Goal: Task Accomplishment & Management: Complete application form

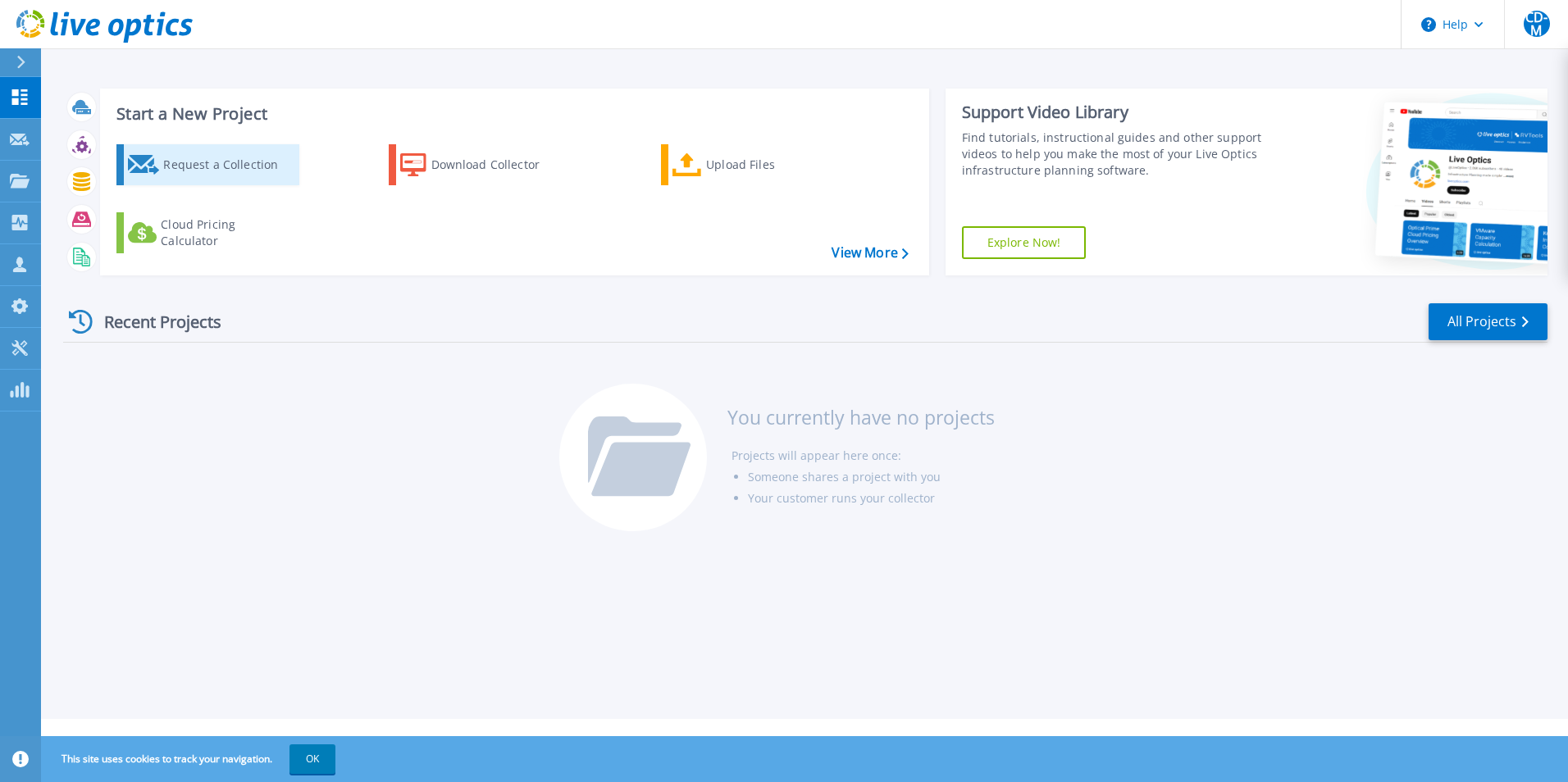
click at [240, 167] on div "Request a Collection" at bounding box center [229, 164] width 131 height 33
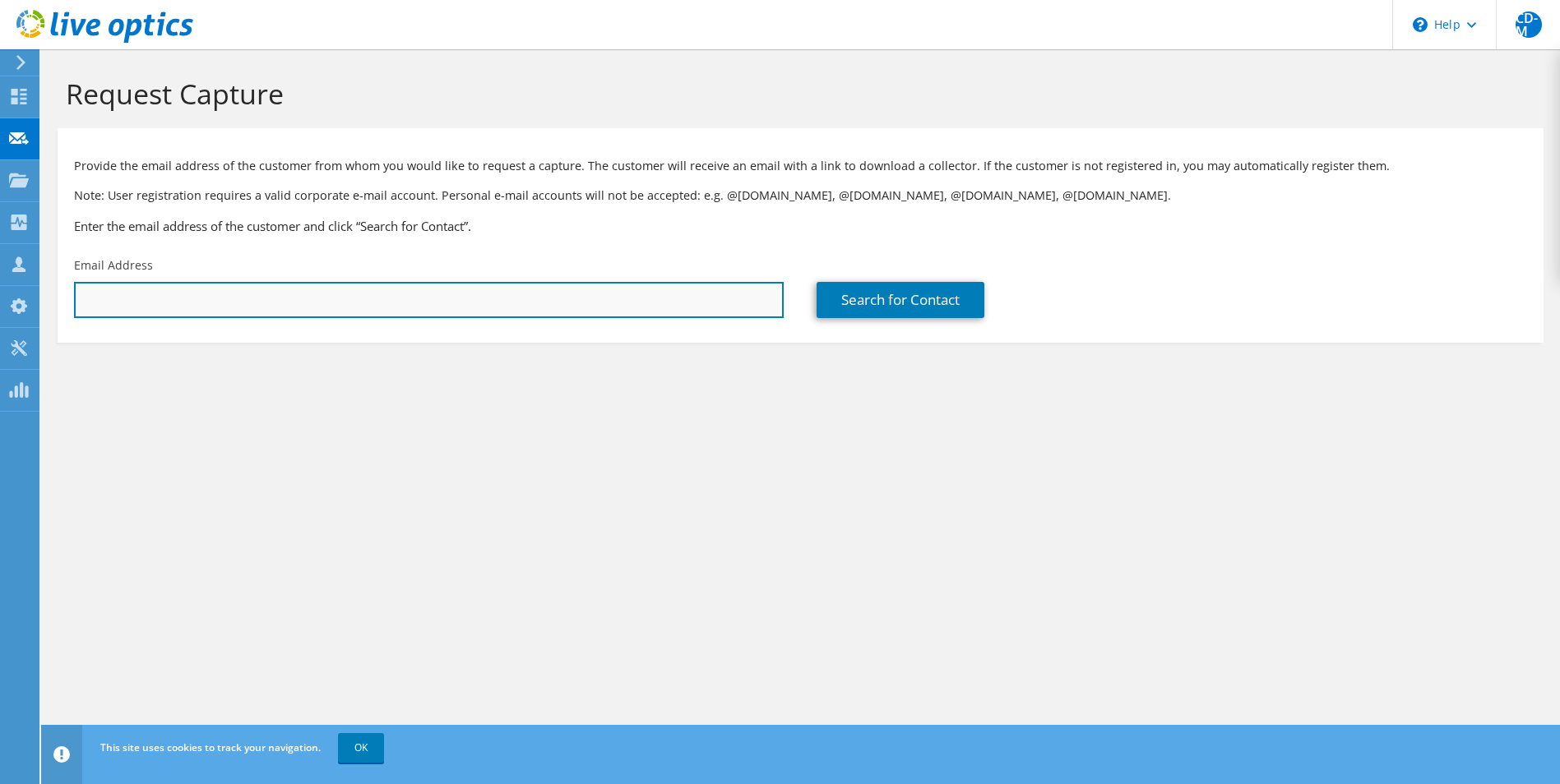
click at [512, 297] on input "text" at bounding box center [428, 300] width 709 height 37
paste input "[EMAIL_ADDRESS][DOMAIN_NAME]"
type input "[EMAIL_ADDRESS][DOMAIN_NAME]"
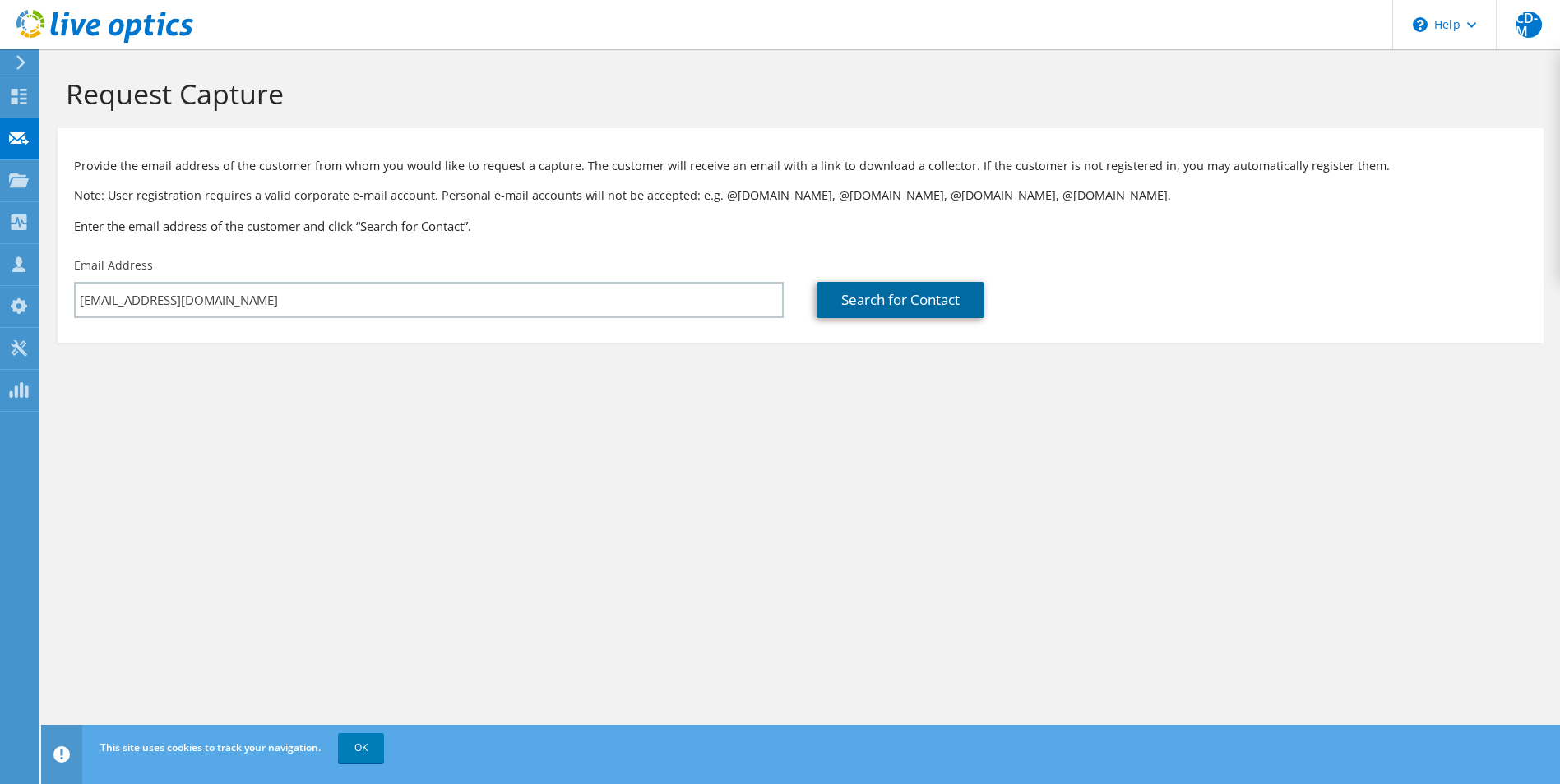
click at [854, 312] on link "Search for Contact" at bounding box center [899, 300] width 168 height 37
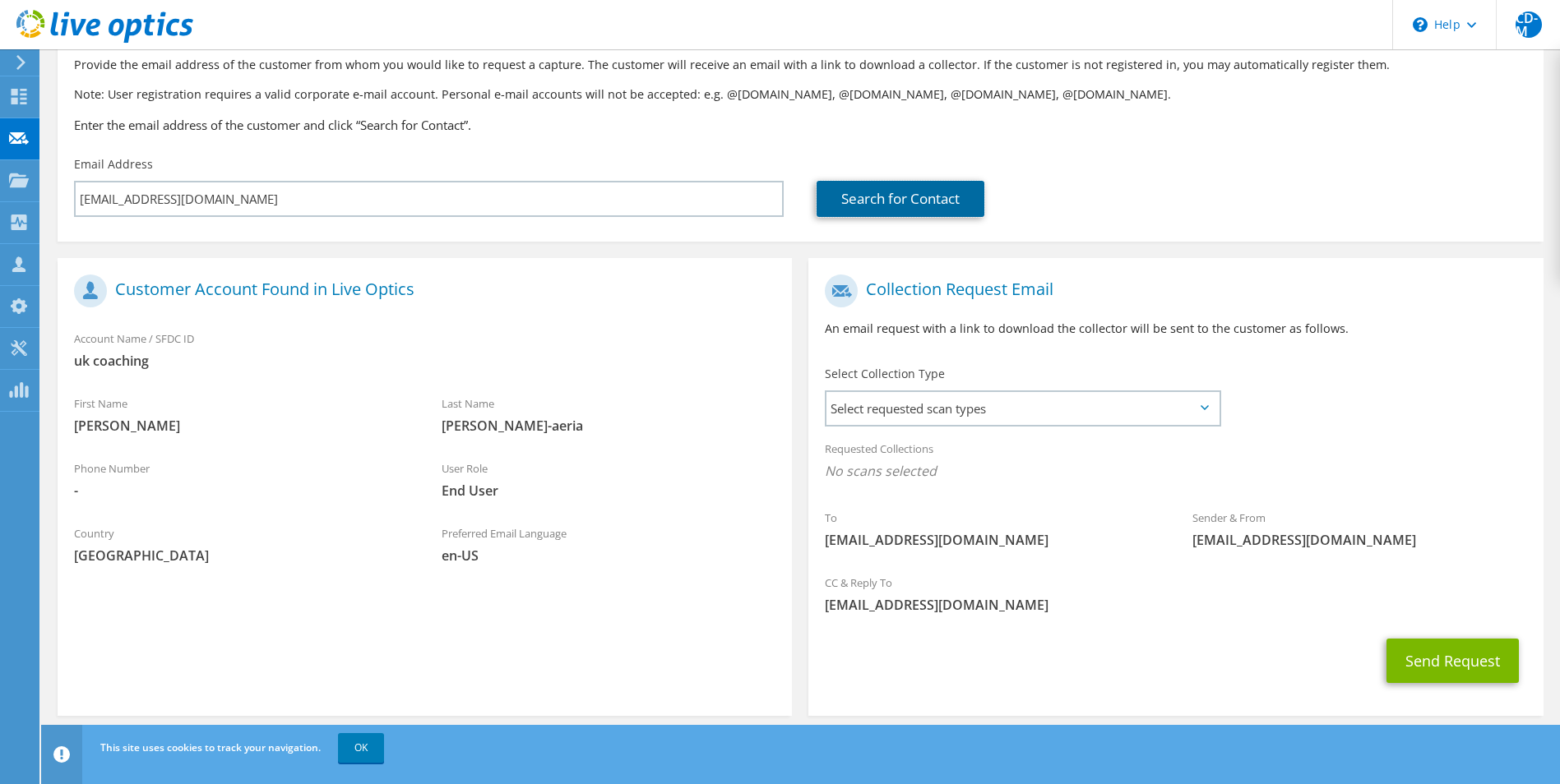
scroll to position [115, 0]
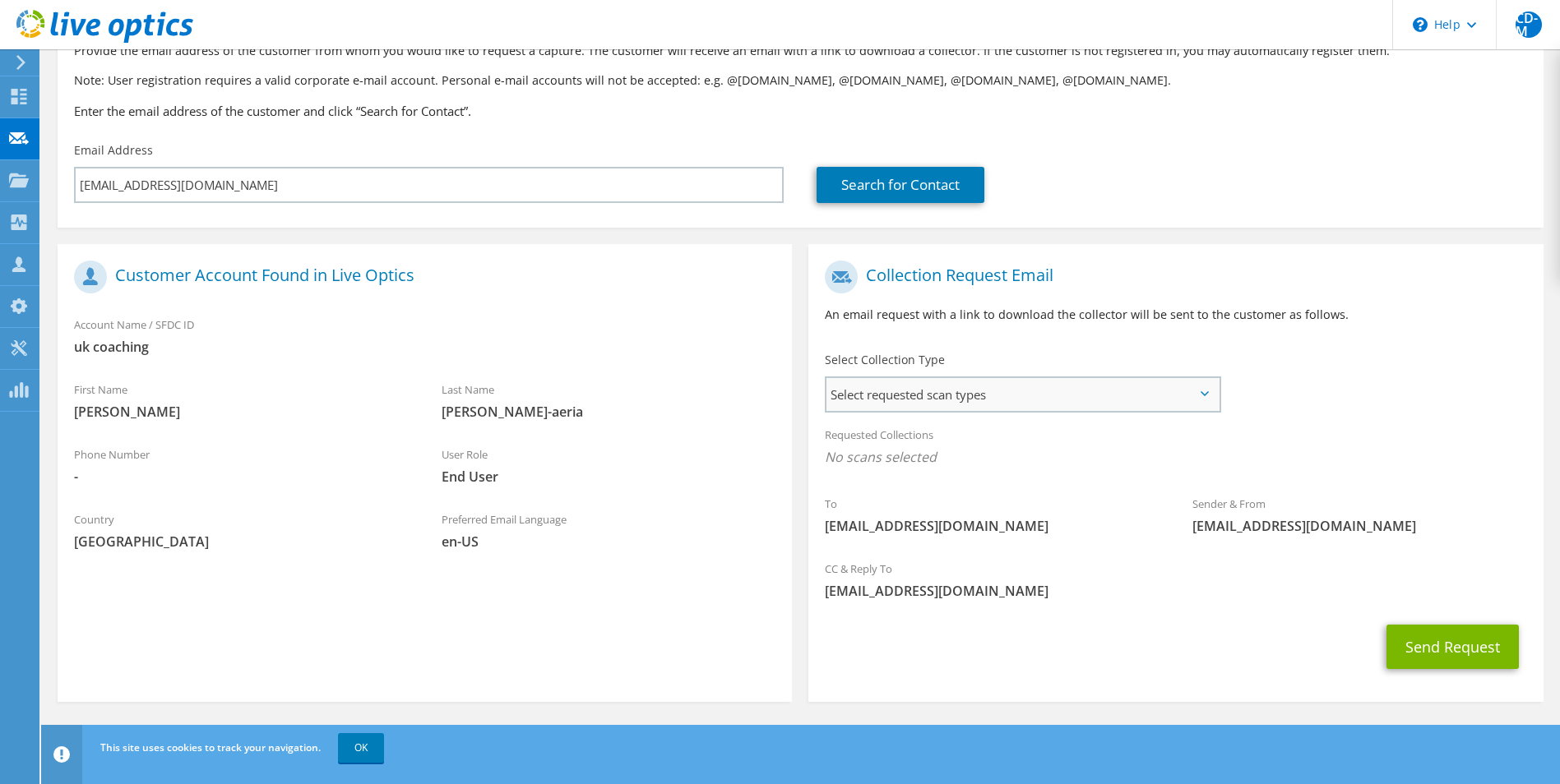
click at [1033, 382] on span "Select requested scan types" at bounding box center [1022, 394] width 392 height 33
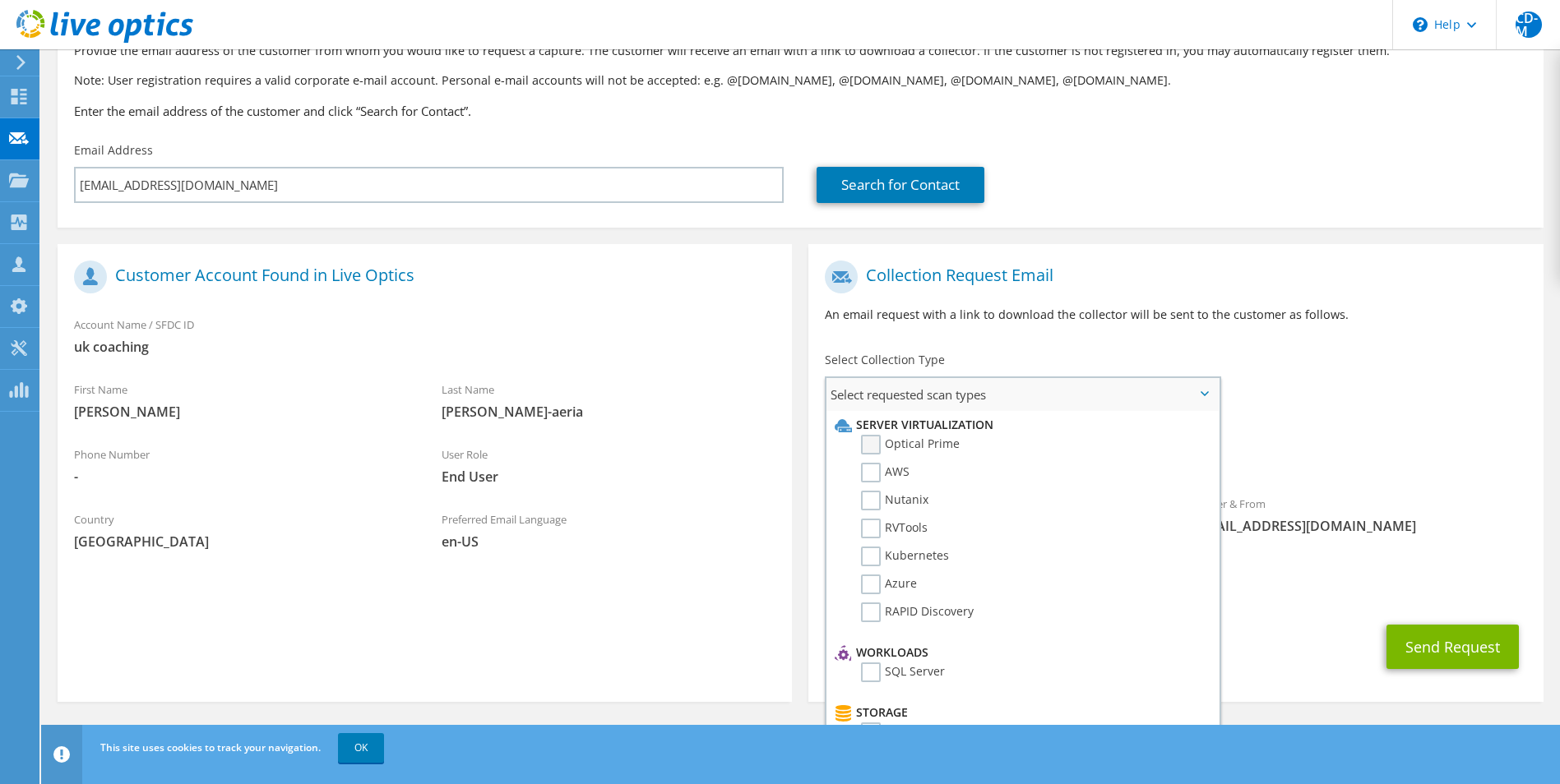
click at [872, 443] on label "Optical Prime" at bounding box center [910, 444] width 98 height 20
click at [0, 0] on input "Optical Prime" at bounding box center [0, 0] width 0 height 0
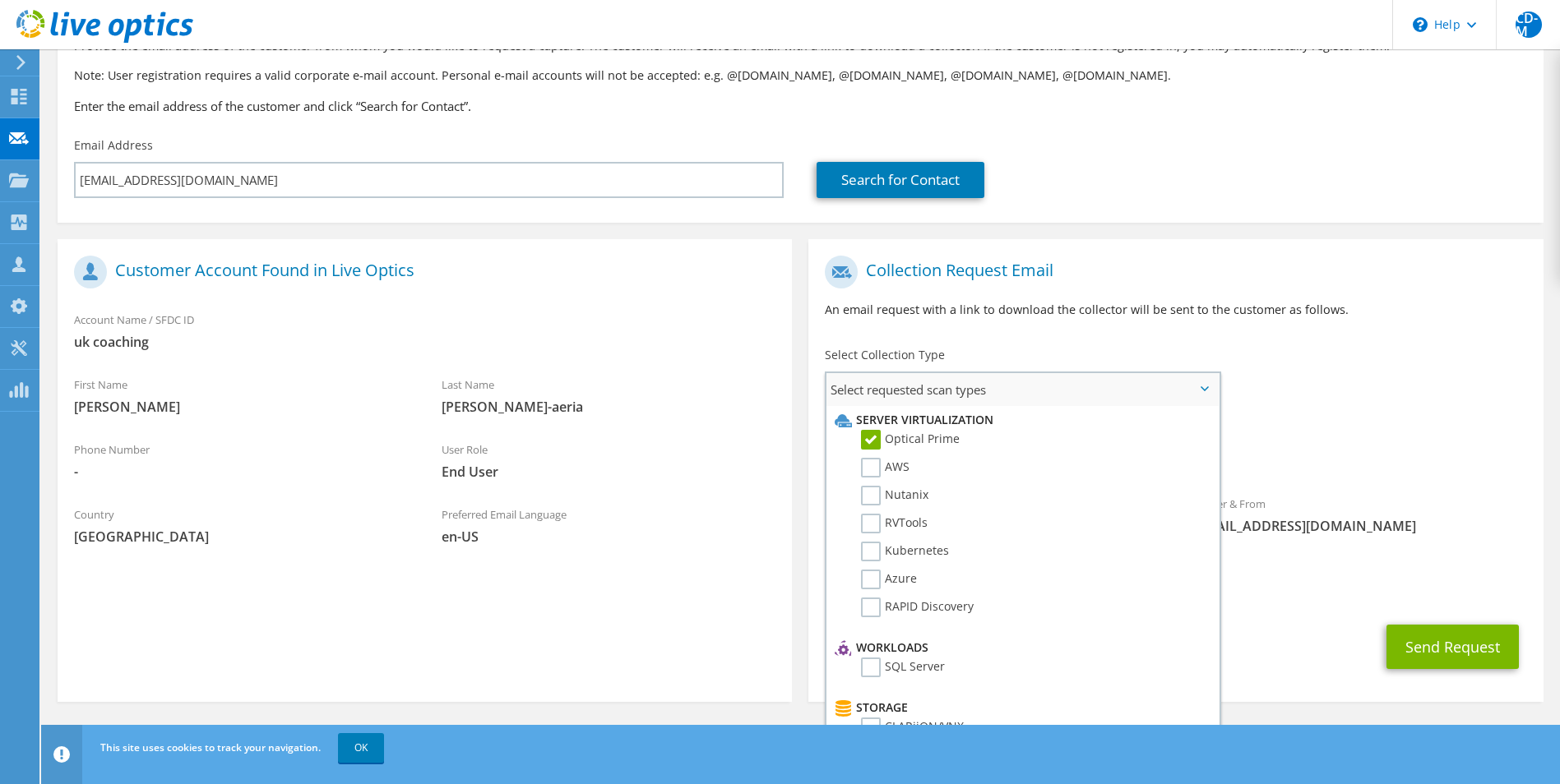
scroll to position [0, 0]
click at [869, 475] on label "AWS" at bounding box center [885, 467] width 49 height 20
click at [0, 0] on input "AWS" at bounding box center [0, 0] width 0 height 0
click at [876, 523] on label "RVTools" at bounding box center [894, 523] width 67 height 20
click at [0, 0] on input "RVTools" at bounding box center [0, 0] width 0 height 0
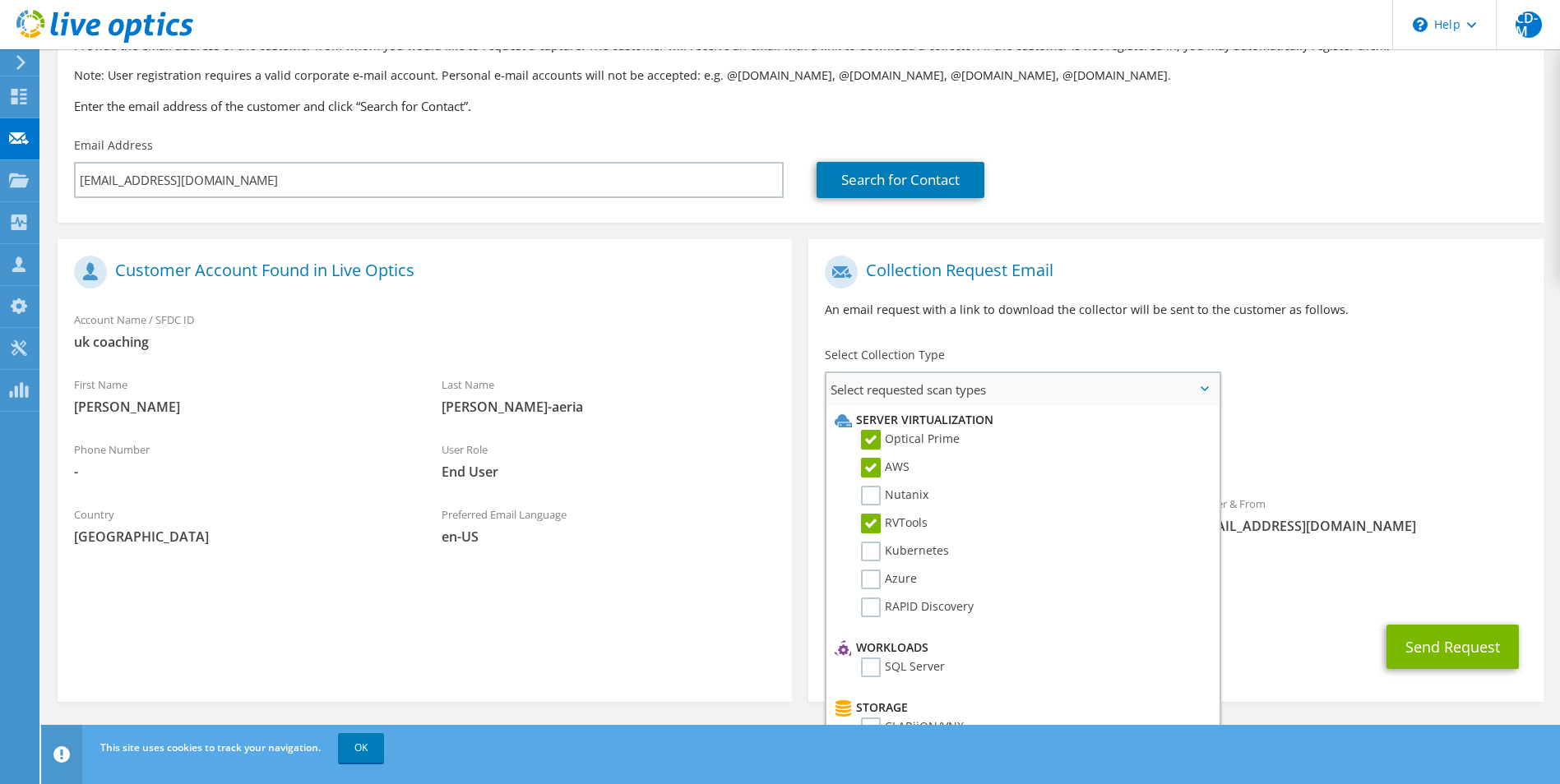
click at [864, 456] on li "Optical Prime" at bounding box center [1019, 444] width 379 height 28
click at [869, 466] on label "AWS" at bounding box center [885, 467] width 49 height 20
click at [0, 0] on input "AWS" at bounding box center [0, 0] width 0 height 0
click at [869, 568] on li "Kubernetes" at bounding box center [1019, 555] width 379 height 28
click at [879, 586] on label "Azure" at bounding box center [889, 579] width 56 height 20
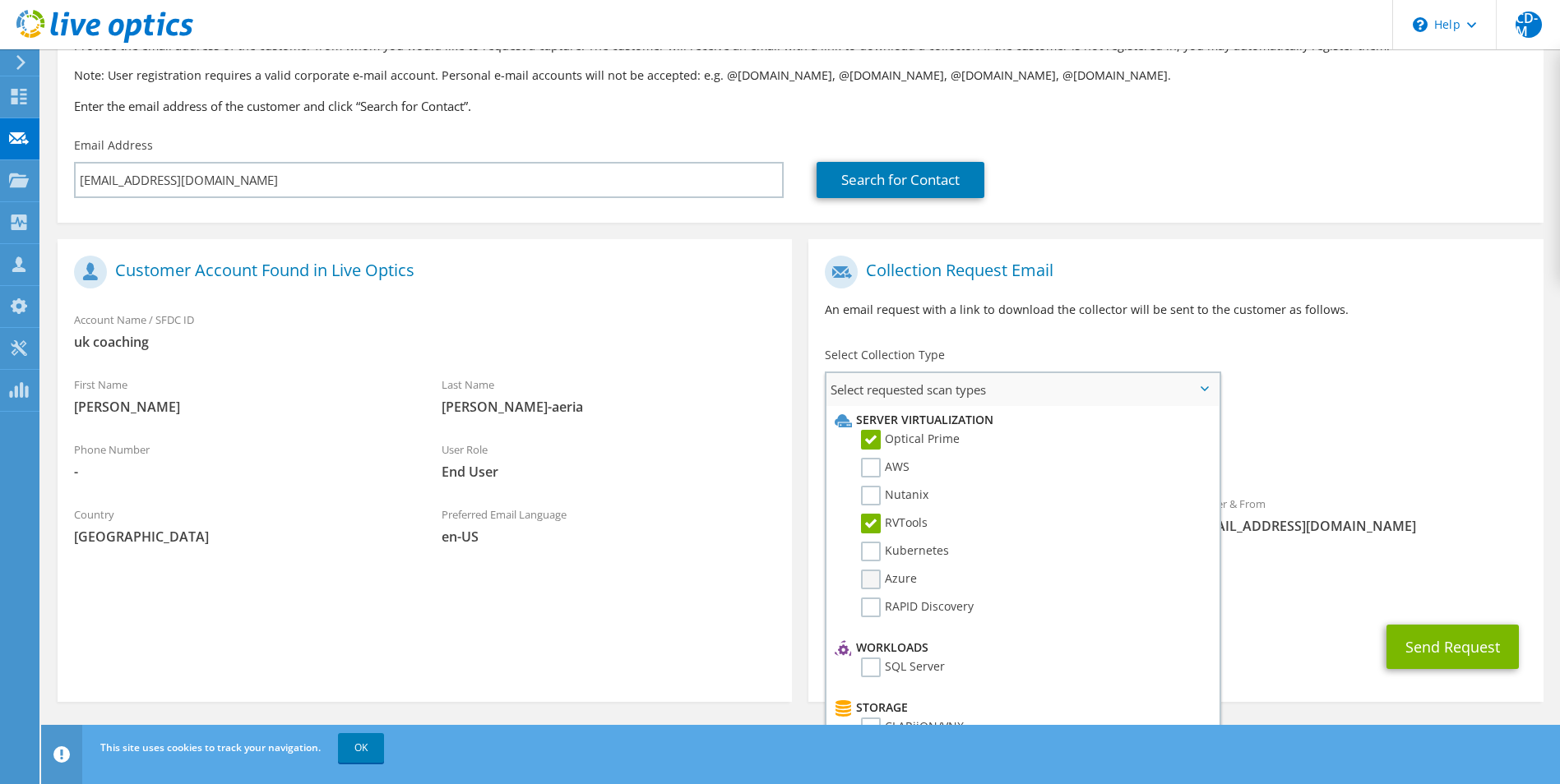
click at [0, 0] on input "Azure" at bounding box center [0, 0] width 0 height 0
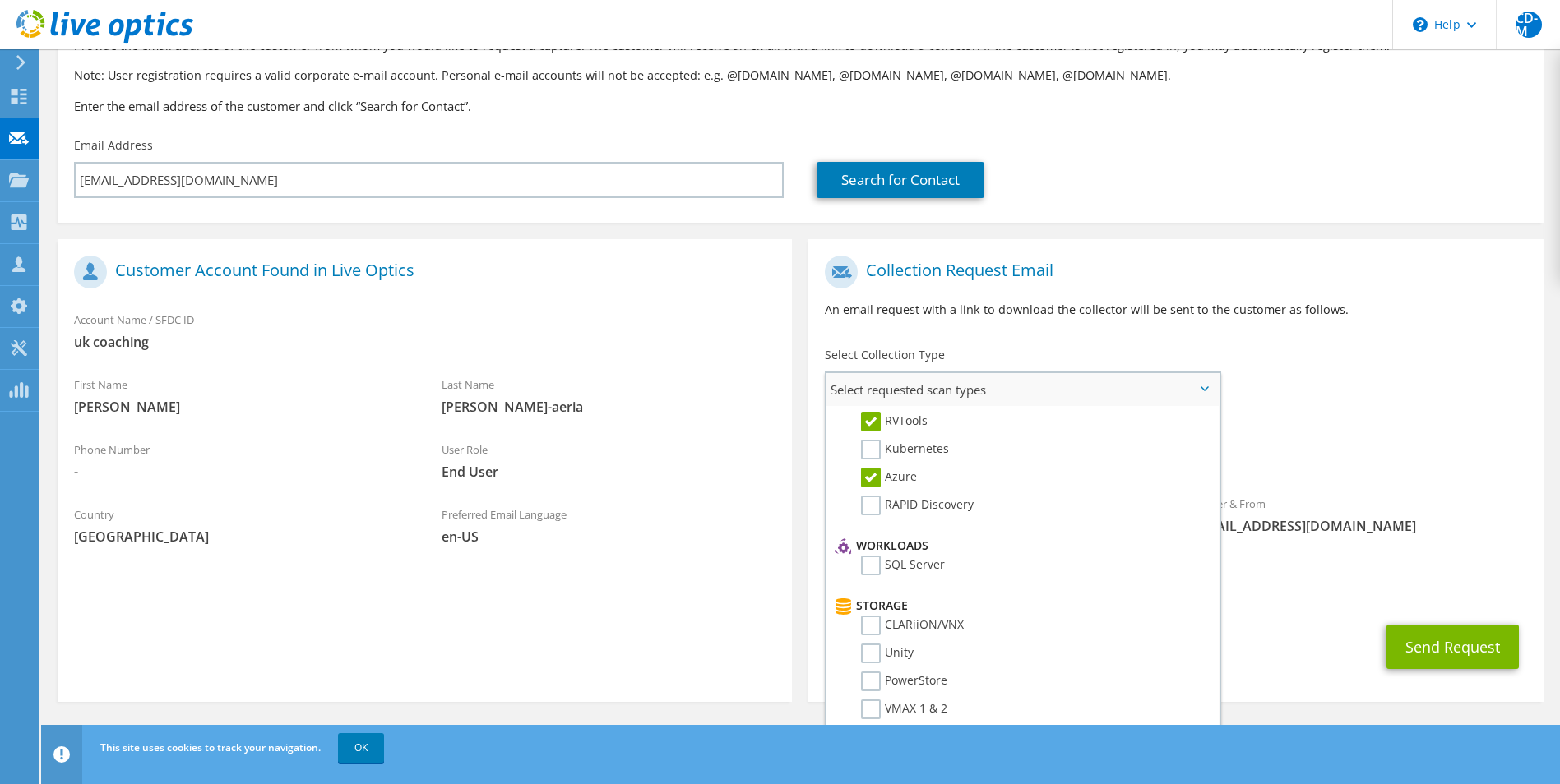
scroll to position [161, 0]
click at [873, 504] on label "SQL Server" at bounding box center [903, 506] width 84 height 20
click at [0, 0] on input "SQL Server" at bounding box center [0, 0] width 0 height 0
click at [876, 568] on label "IBM" at bounding box center [884, 570] width 45 height 20
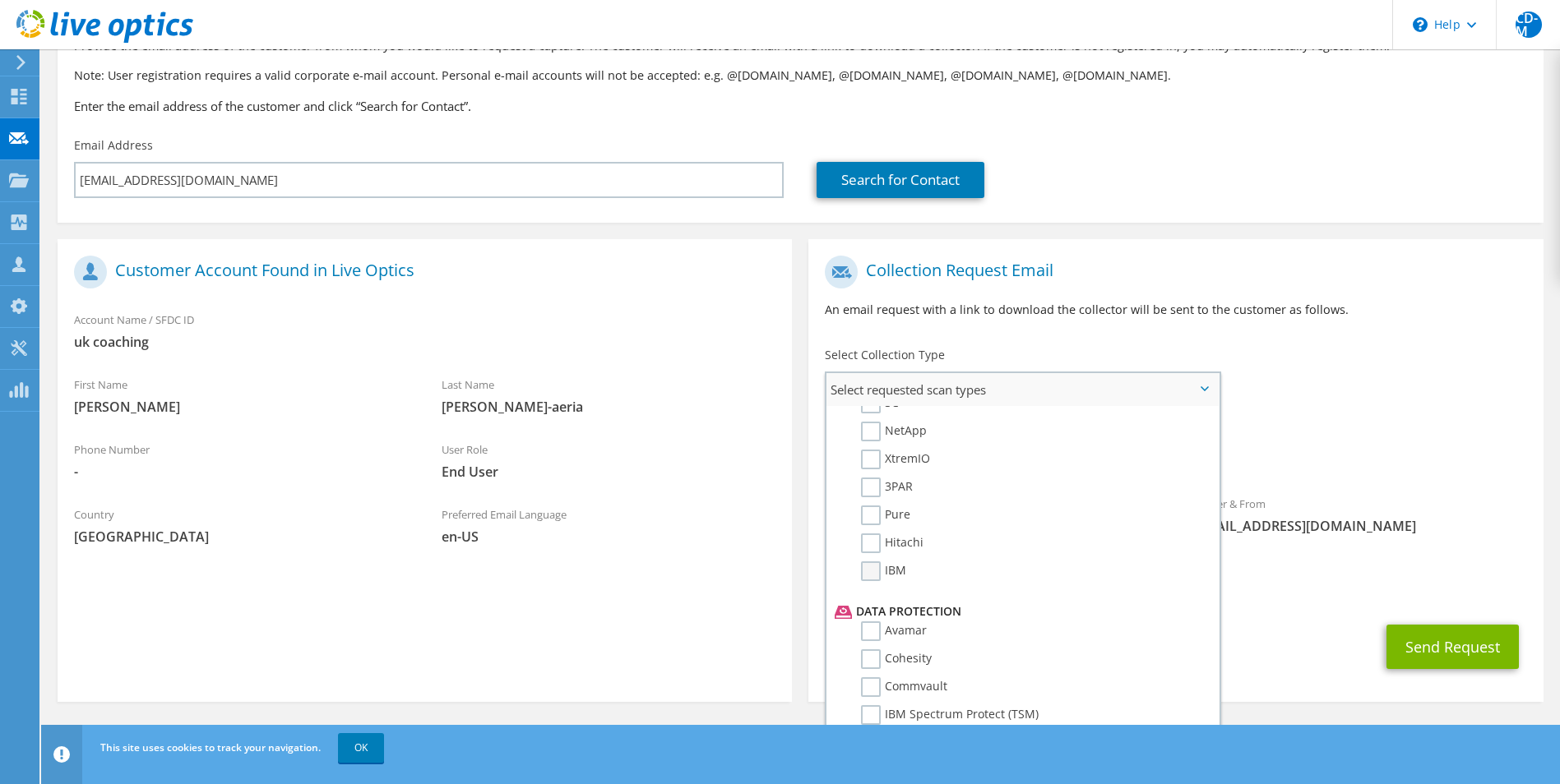
click at [0, 0] on input "IBM" at bounding box center [0, 0] width 0 height 0
click at [1320, 432] on div "Requested Collections No scans selected Optical Prime RVTools Azure SQL Server …" at bounding box center [1176, 446] width 735 height 66
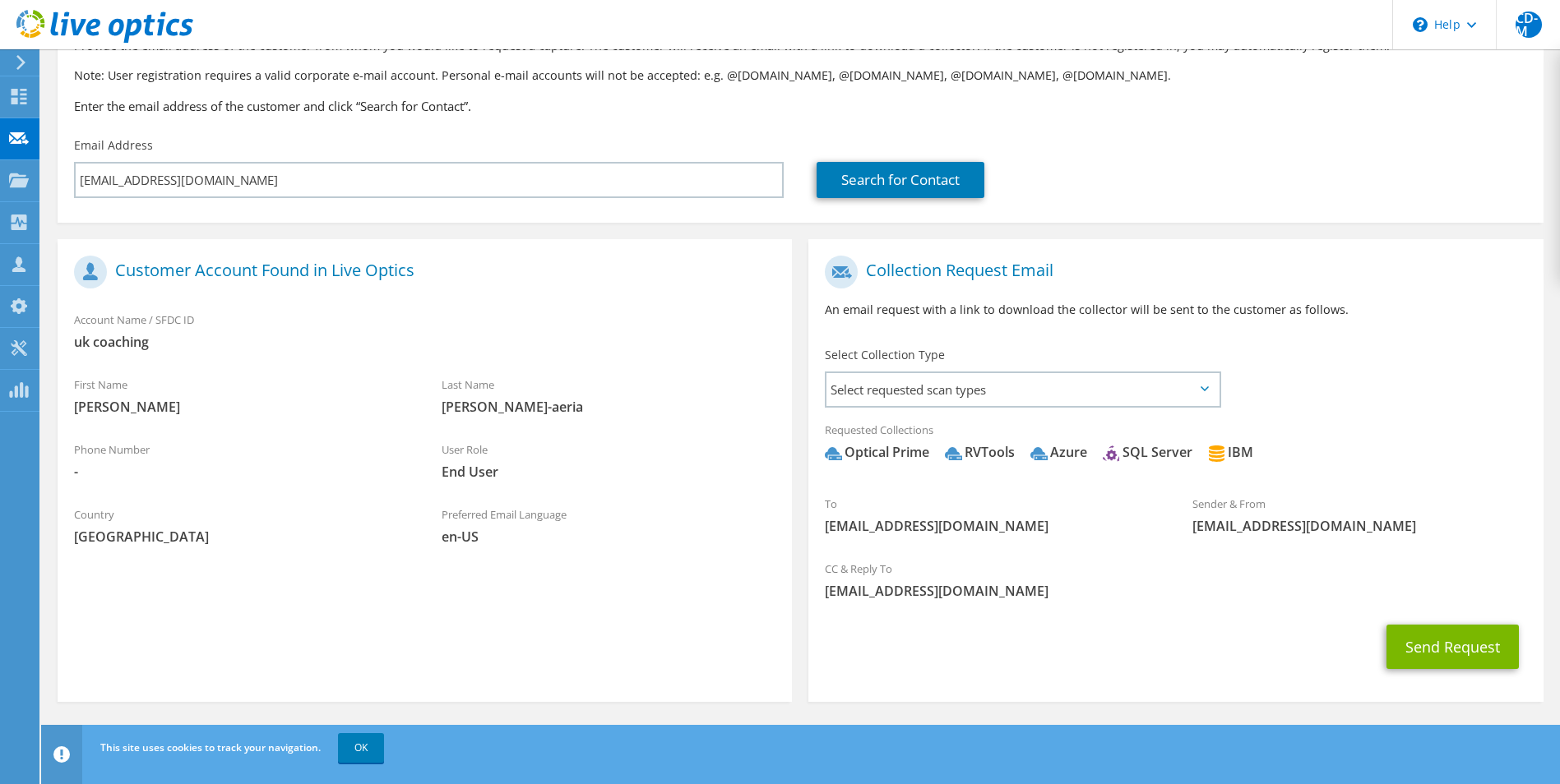
click at [1204, 386] on icon at bounding box center [1204, 388] width 8 height 5
click at [1198, 391] on span "Select requested scan types" at bounding box center [1022, 389] width 392 height 33
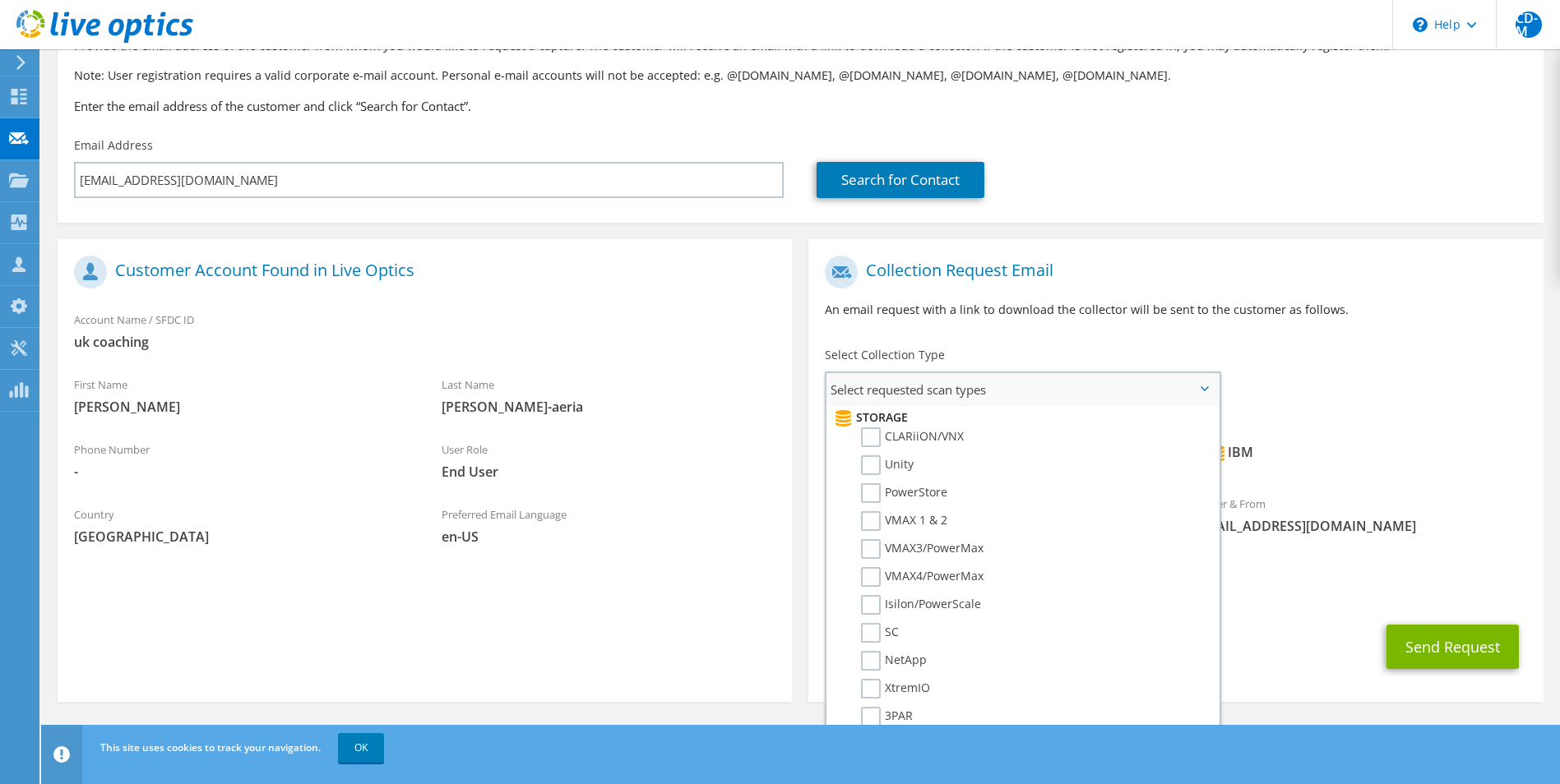
scroll to position [291, 0]
drag, startPoint x: 1001, startPoint y: 613, endPoint x: 845, endPoint y: 440, distance: 232.9
click at [845, 440] on ul "Storage CLARiiON/VNX Unity PowerStore VMAX 1 & 2 VMAX3/PowerMax SC NetApp" at bounding box center [1019, 614] width 379 height 423
copy ul "CLARiiON/VNX Unity PowerStore VMAX 1 & 2 VMAX3/PowerMax VMAX4/PowerMax Isilon/P…"
click at [862, 631] on label "SC" at bounding box center [880, 631] width 37 height 20
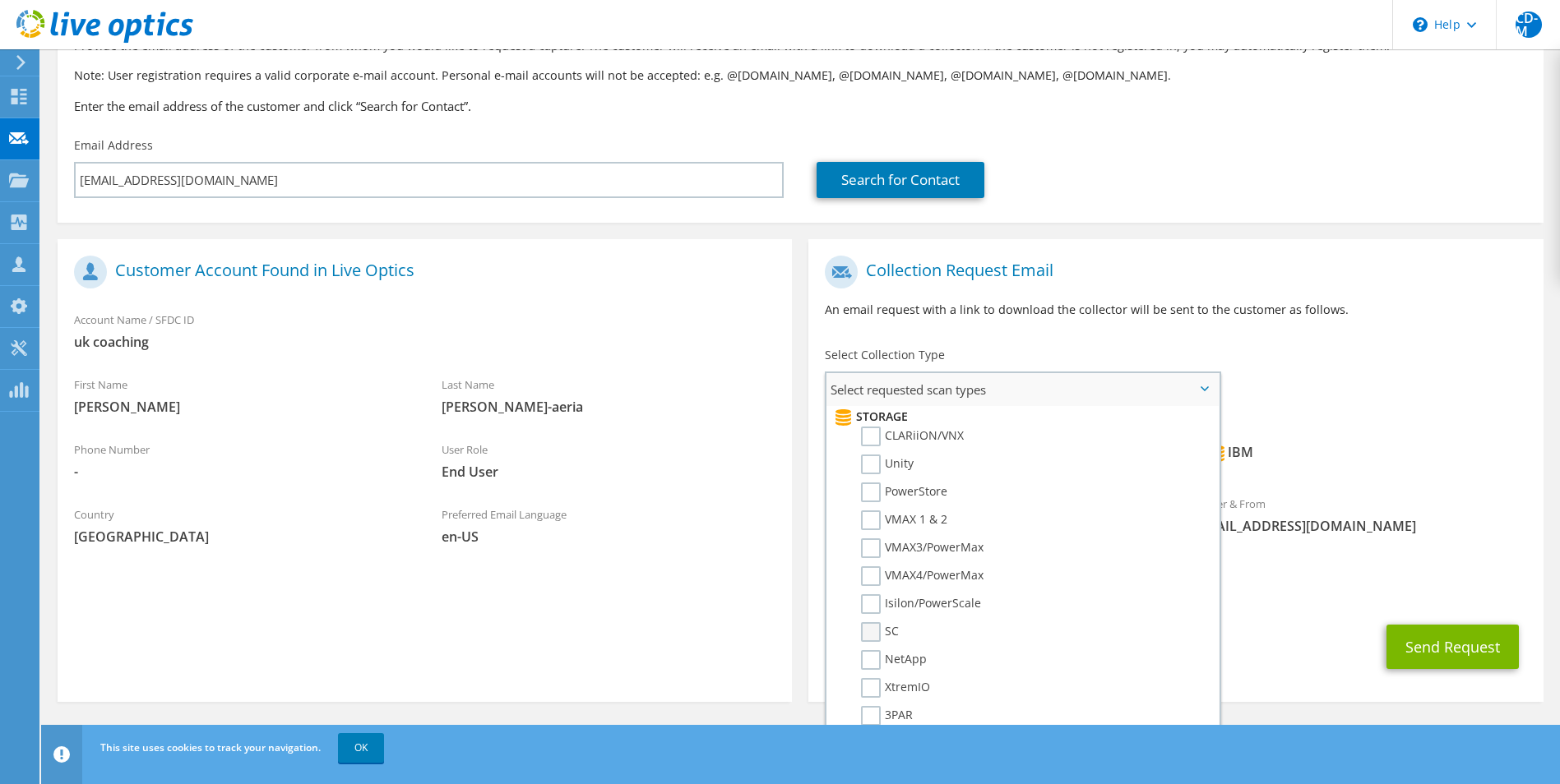
click at [0, 0] on input "SC" at bounding box center [0, 0] width 0 height 0
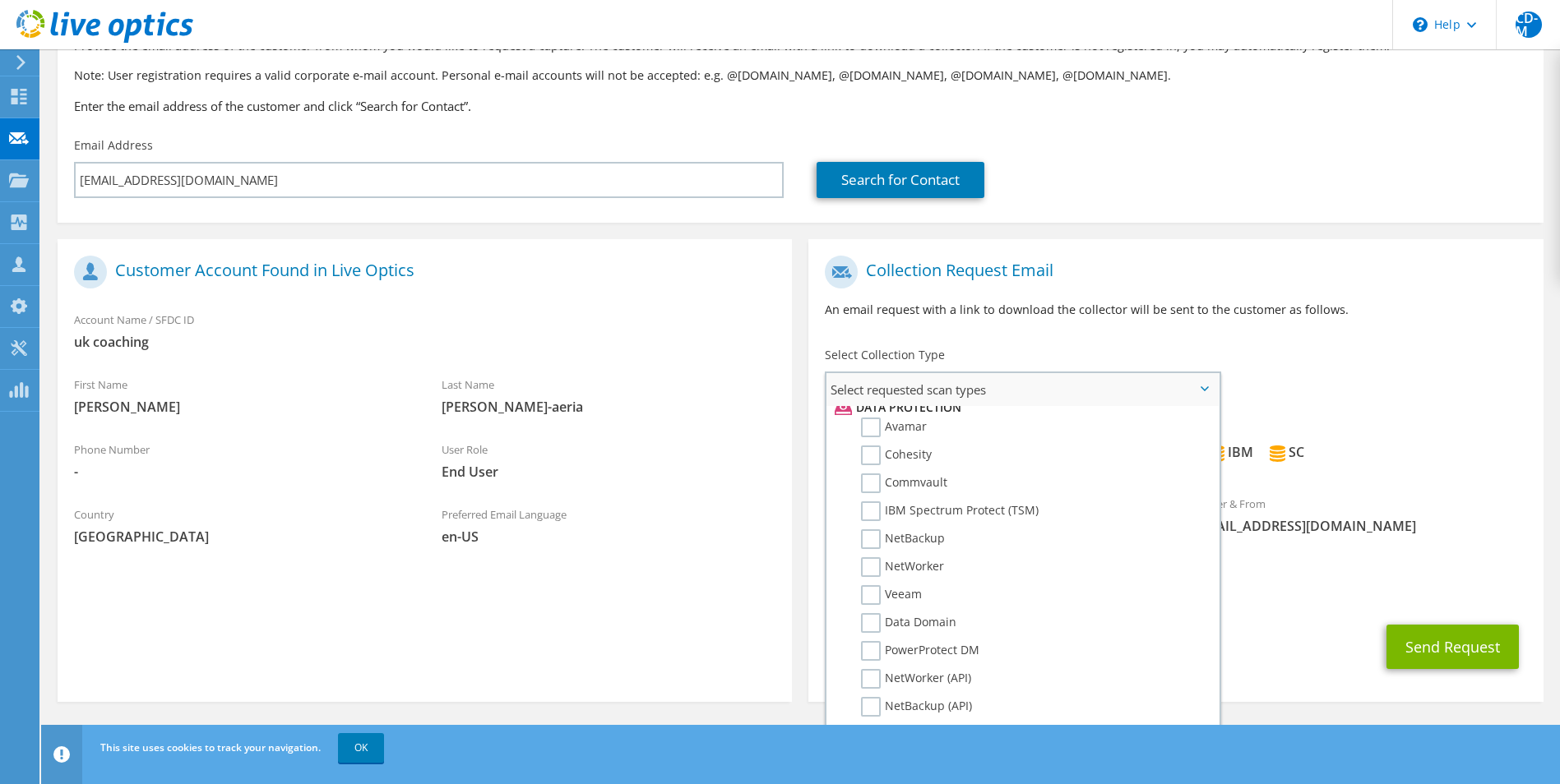
scroll to position [782, 0]
click at [910, 540] on label "Veeam" at bounding box center [891, 537] width 61 height 20
click at [0, 0] on input "Veeam" at bounding box center [0, 0] width 0 height 0
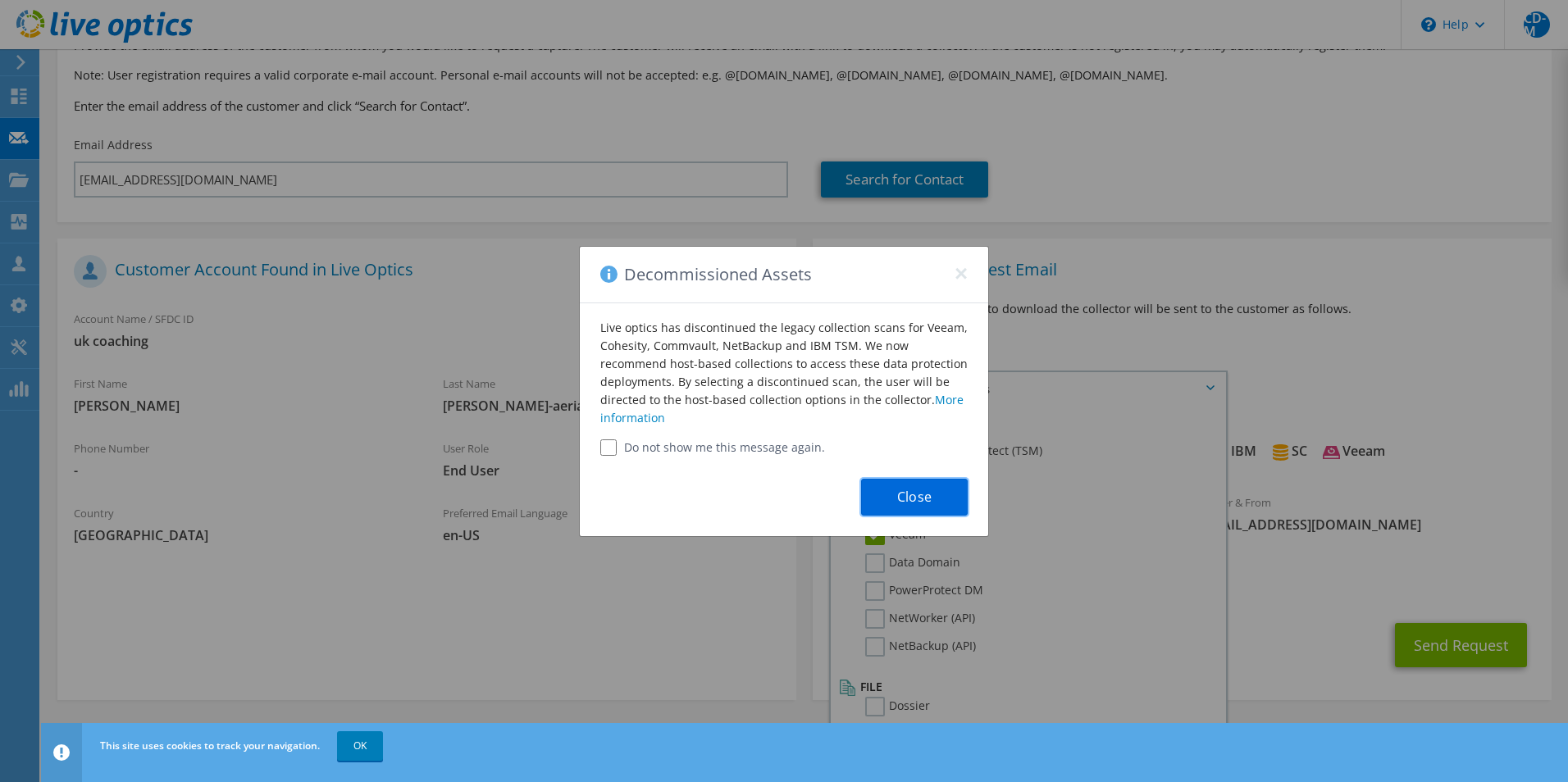
click at [921, 494] on button "Close" at bounding box center [914, 497] width 107 height 36
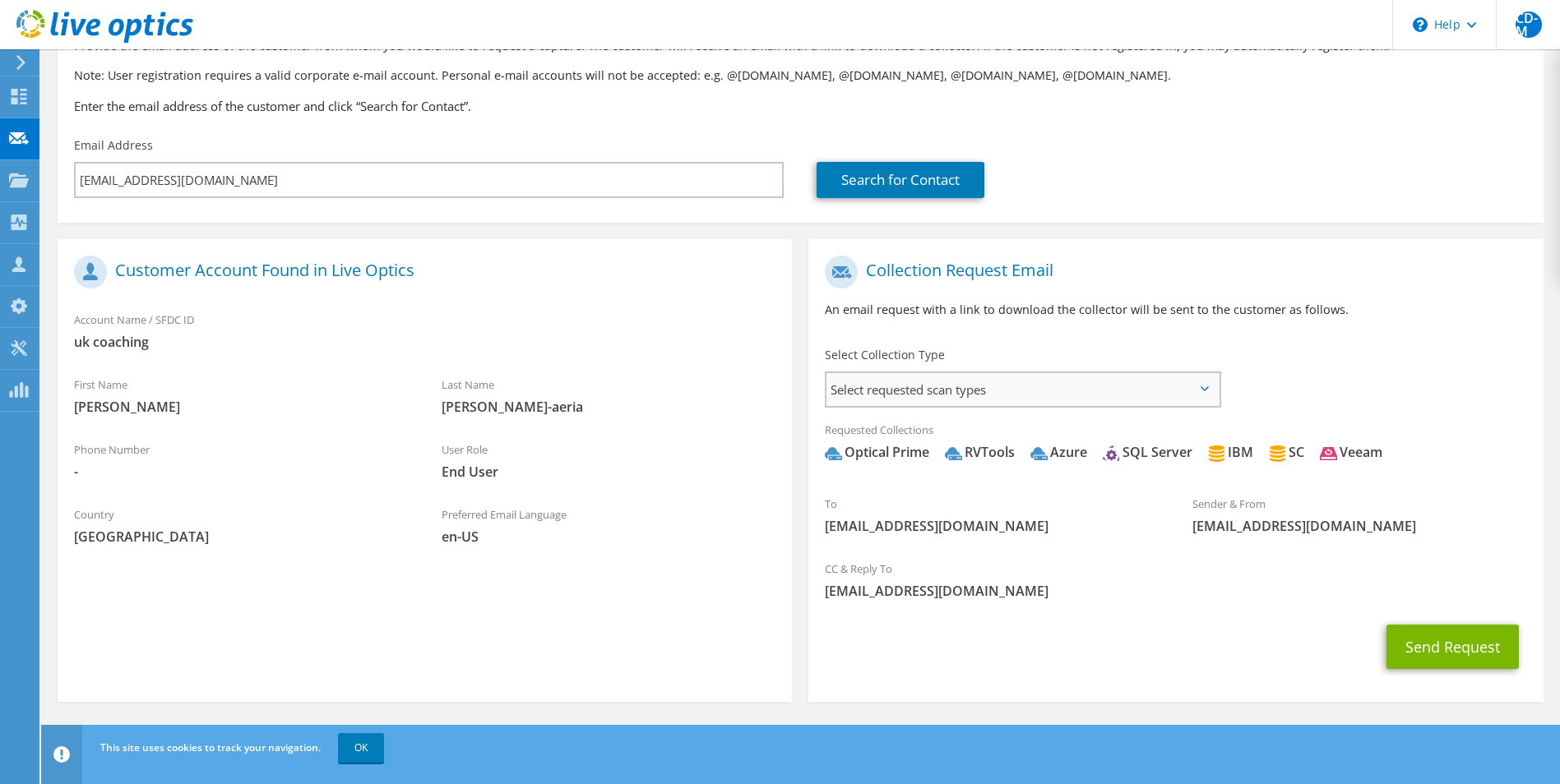
click at [1028, 400] on span "Select requested scan types" at bounding box center [1022, 389] width 392 height 33
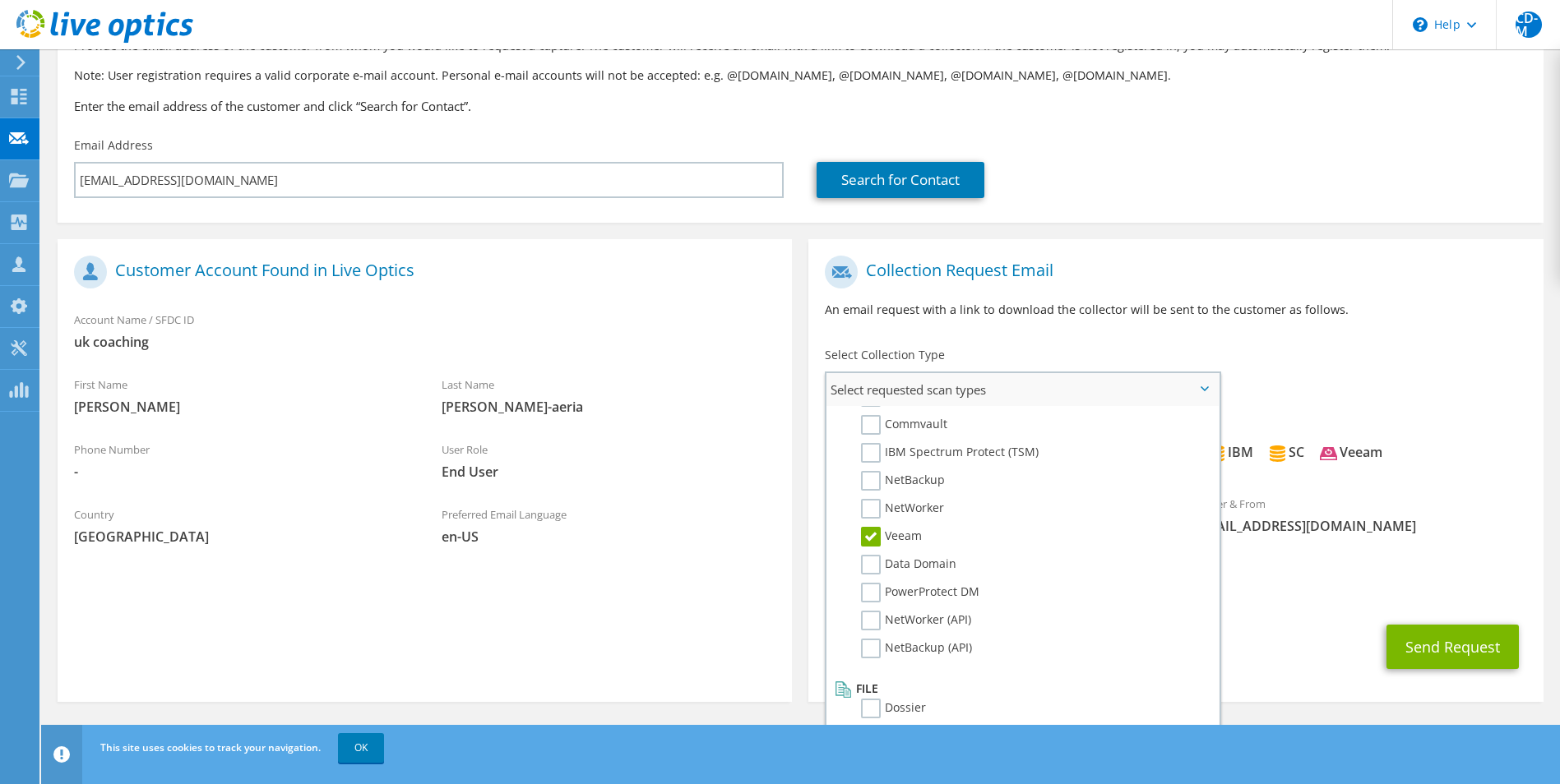
click at [863, 525] on li "NetWorker" at bounding box center [1019, 513] width 379 height 28
click at [872, 532] on label "Veeam" at bounding box center [891, 537] width 61 height 20
click at [0, 0] on input "Veeam" at bounding box center [0, 0] width 0 height 0
click at [1266, 580] on div "CC & Reply To [EMAIL_ADDRESS][DOMAIN_NAME]" at bounding box center [1176, 580] width 735 height 57
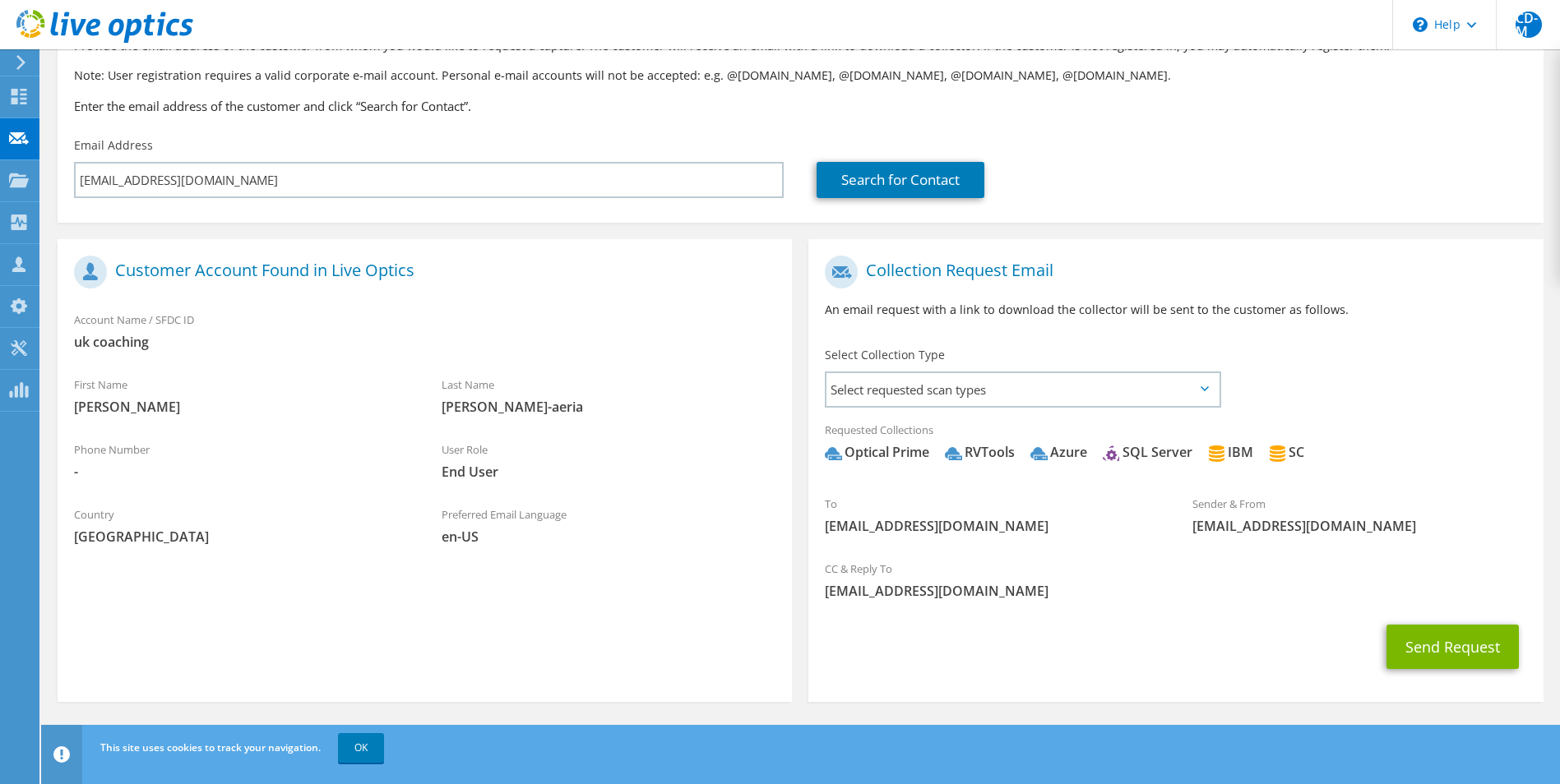
click at [932, 466] on span "Optical Prime RVTools Azure SQL Server IBM SC" at bounding box center [1175, 456] width 702 height 27
click at [1453, 642] on button "Send Request" at bounding box center [1452, 646] width 132 height 44
